Goal: Task Accomplishment & Management: Complete application form

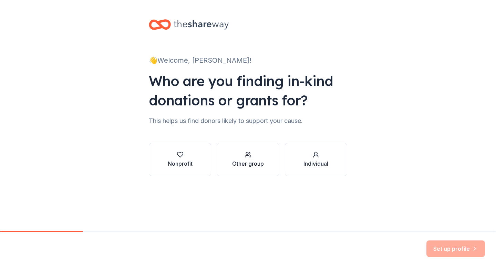
click at [248, 163] on div "Other group" at bounding box center [248, 164] width 32 height 8
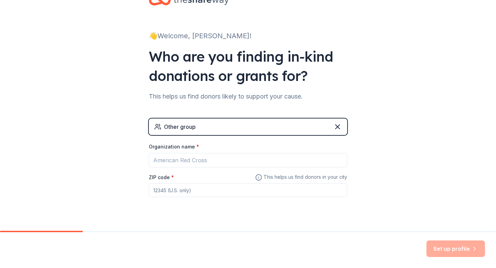
scroll to position [38, 0]
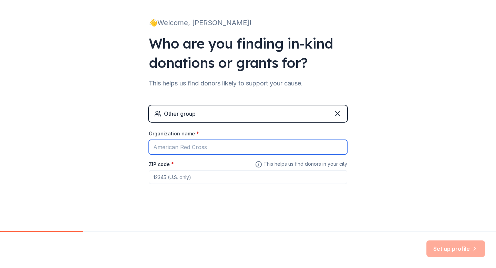
click at [256, 145] on input "Organization name *" at bounding box center [248, 147] width 198 height 14
type input "M"
paste input "Chicago Spartan Alumni Community"
type input "Chicago Spartan Alumni Community"
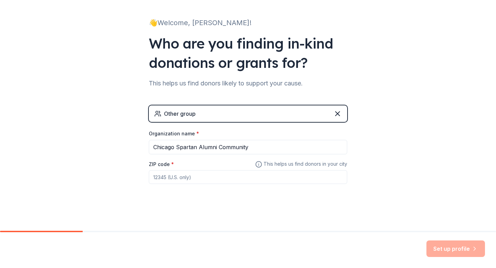
click at [180, 178] on input "ZIP code *" at bounding box center [248, 177] width 198 height 14
paste input "60602"
type input "60602"
click at [442, 249] on button "Set up profile" at bounding box center [456, 248] width 59 height 17
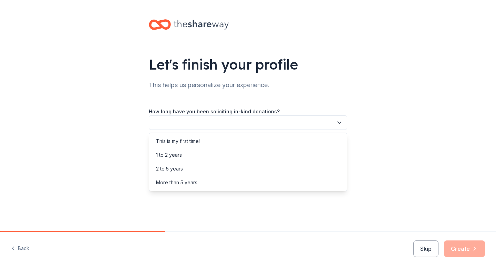
click at [225, 123] on button "button" at bounding box center [248, 122] width 198 height 14
click at [207, 167] on div "2 to 5 years" at bounding box center [248, 169] width 195 height 14
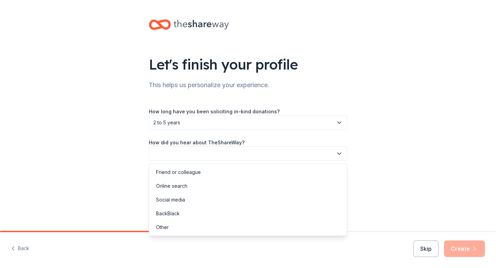
click at [215, 153] on button "button" at bounding box center [248, 153] width 198 height 14
click at [203, 187] on div "Online search" at bounding box center [248, 186] width 195 height 14
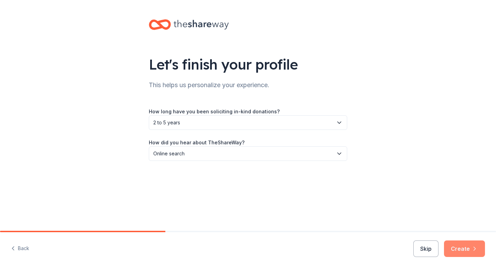
click at [469, 253] on button "Create" at bounding box center [464, 248] width 41 height 17
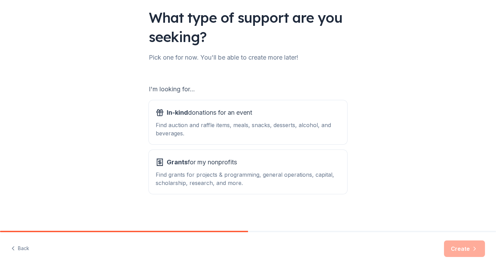
scroll to position [47, 0]
click at [295, 133] on div "Find auction and raffle items, meals, snacks, desserts, alcohol, and beverages." at bounding box center [248, 129] width 185 height 17
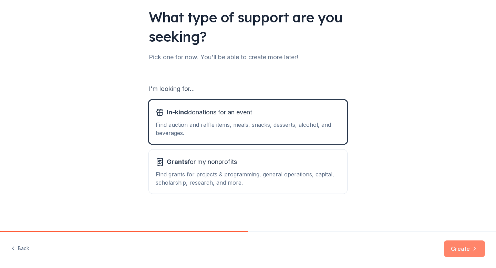
click at [461, 246] on button "Create" at bounding box center [464, 248] width 41 height 17
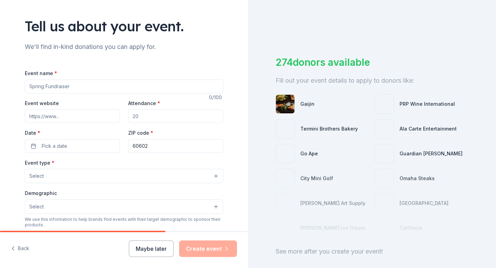
scroll to position [63, 0]
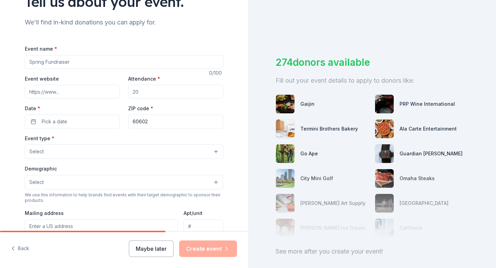
click at [151, 64] on input "Event name *" at bounding box center [124, 62] width 198 height 14
paste input "“Fallin’ for Sparty – Soirée 2025”"
type input "“Fallin’ for Sparty – Soirée 2025”"
click at [83, 91] on input "Event website" at bounding box center [72, 92] width 95 height 14
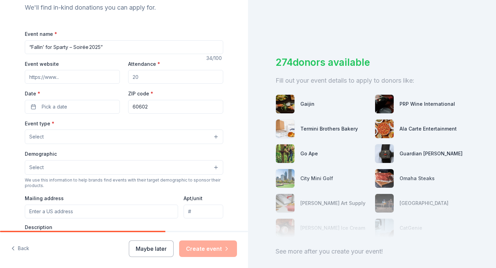
scroll to position [78, 0]
click at [166, 81] on input "Attendance *" at bounding box center [175, 76] width 95 height 14
type input "100"
click at [71, 105] on button "Pick a date" at bounding box center [72, 106] width 95 height 14
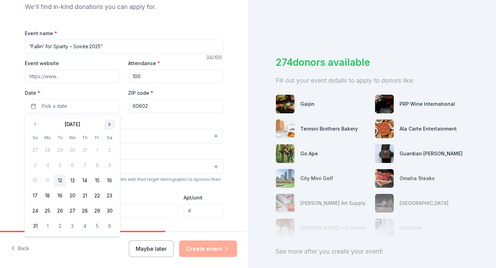
click at [107, 127] on button "Go to next month" at bounding box center [110, 125] width 10 height 10
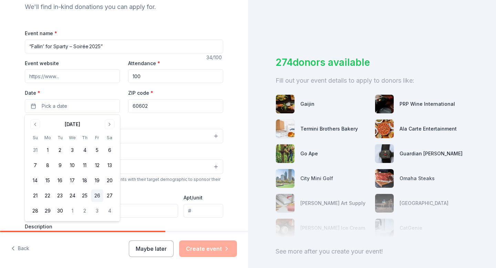
click at [95, 193] on button "26" at bounding box center [97, 195] width 12 height 12
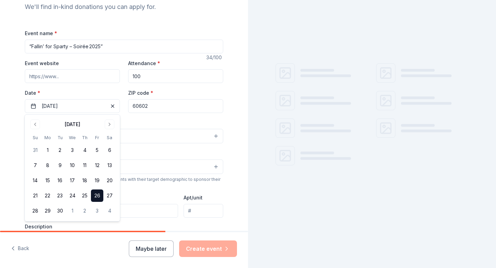
click at [150, 121] on div "Event type * Select" at bounding box center [124, 131] width 198 height 25
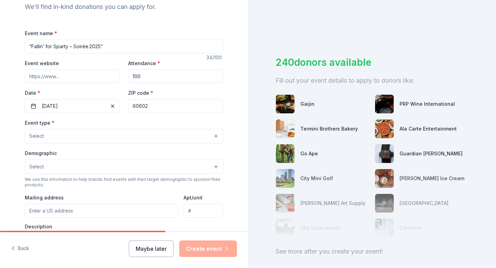
scroll to position [100, 0]
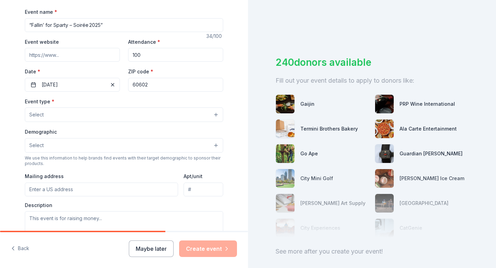
click at [147, 115] on button "Select" at bounding box center [124, 114] width 198 height 14
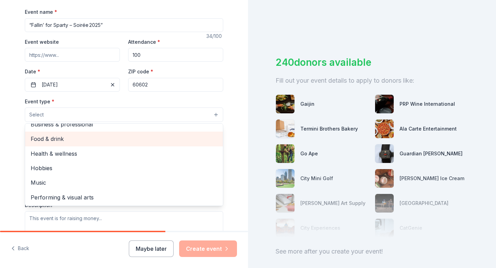
scroll to position [0, 0]
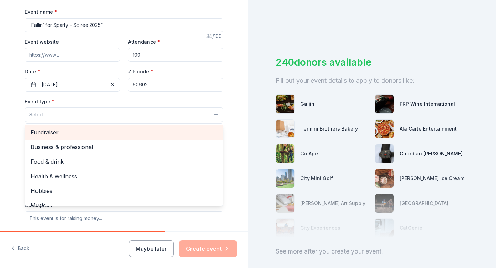
click at [141, 130] on span "Fundraiser" at bounding box center [124, 132] width 187 height 9
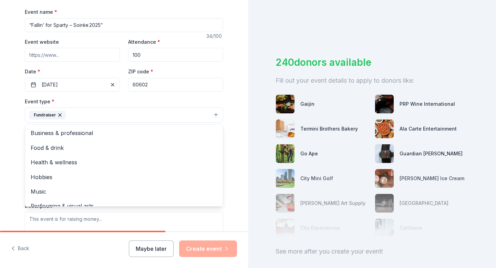
click at [8, 130] on div "Tell us about your event. We'll find in-kind donations you can apply for. Event…" at bounding box center [124, 129] width 248 height 459
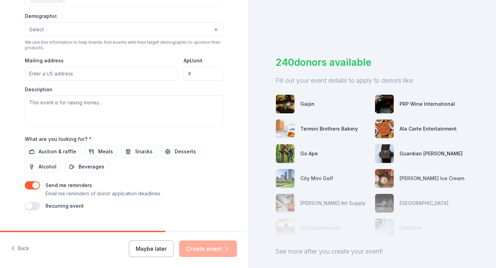
scroll to position [228, 0]
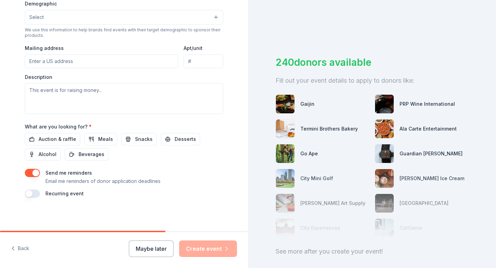
click at [88, 60] on input "Mailing address" at bounding box center [101, 61] width 153 height 14
paste input "[STREET_ADDRESS][US_STATE]"
type input "[STREET_ADDRESS][US_STATE]"
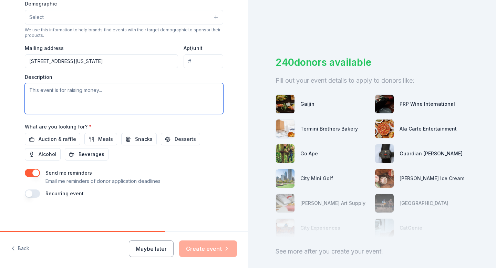
click at [112, 97] on textarea at bounding box center [124, 98] width 198 height 31
paste textarea "The event is expected to bring together 300+ MSU alumni, friends, and professio…"
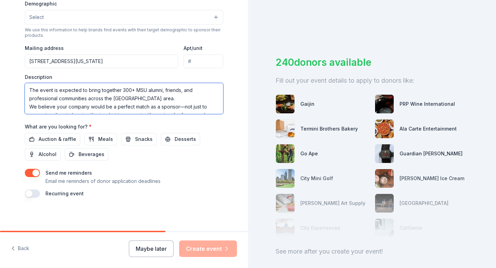
scroll to position [13, 0]
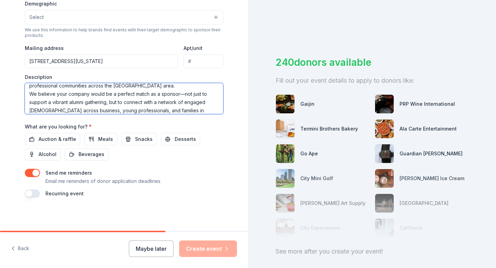
type textarea "The event is expected to bring together 300+ MSU alumni, friends, and professio…"
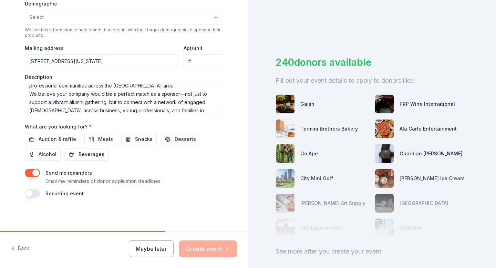
click at [180, 202] on div "Tell us about your event. We'll find in-kind donations you can apply for. Event…" at bounding box center [124, 1] width 220 height 459
click at [67, 141] on span "Auction & raffle" at bounding box center [58, 139] width 38 height 8
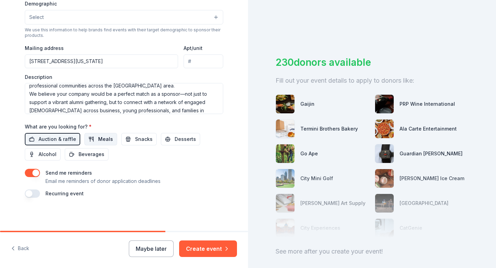
click at [90, 143] on button "Meals" at bounding box center [100, 139] width 33 height 12
click at [140, 137] on span "Snacks" at bounding box center [144, 139] width 18 height 8
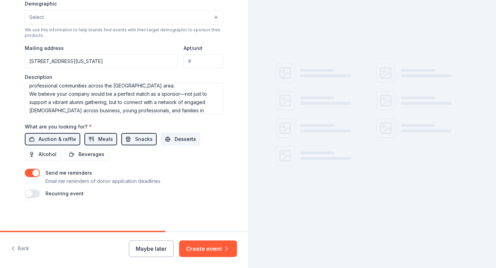
click at [176, 137] on span "Desserts" at bounding box center [185, 139] width 21 height 8
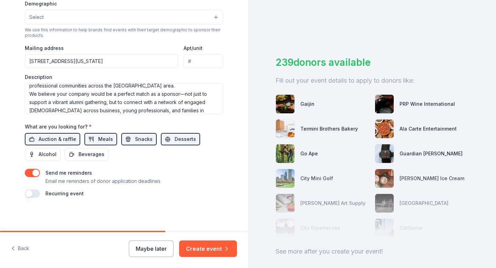
scroll to position [33, 0]
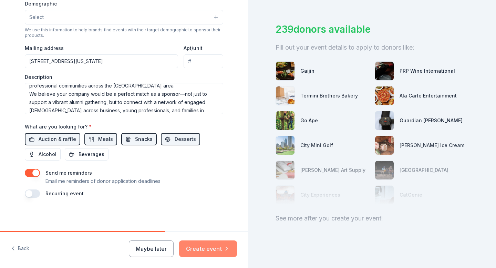
click at [217, 248] on button "Create event" at bounding box center [208, 248] width 58 height 17
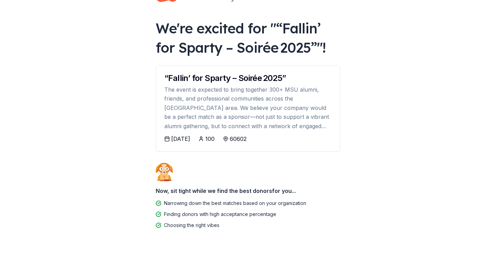
scroll to position [32, 0]
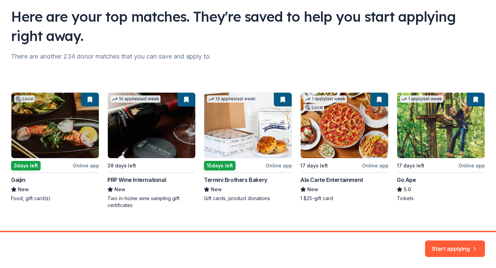
scroll to position [59, 0]
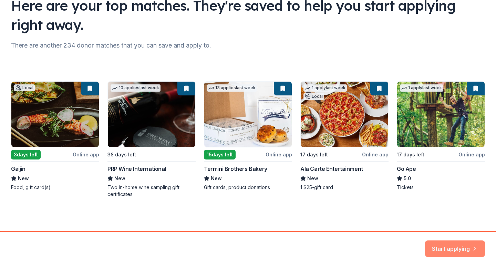
click at [466, 245] on button "Start applying" at bounding box center [455, 245] width 60 height 17
